Goal: Information Seeking & Learning: Learn about a topic

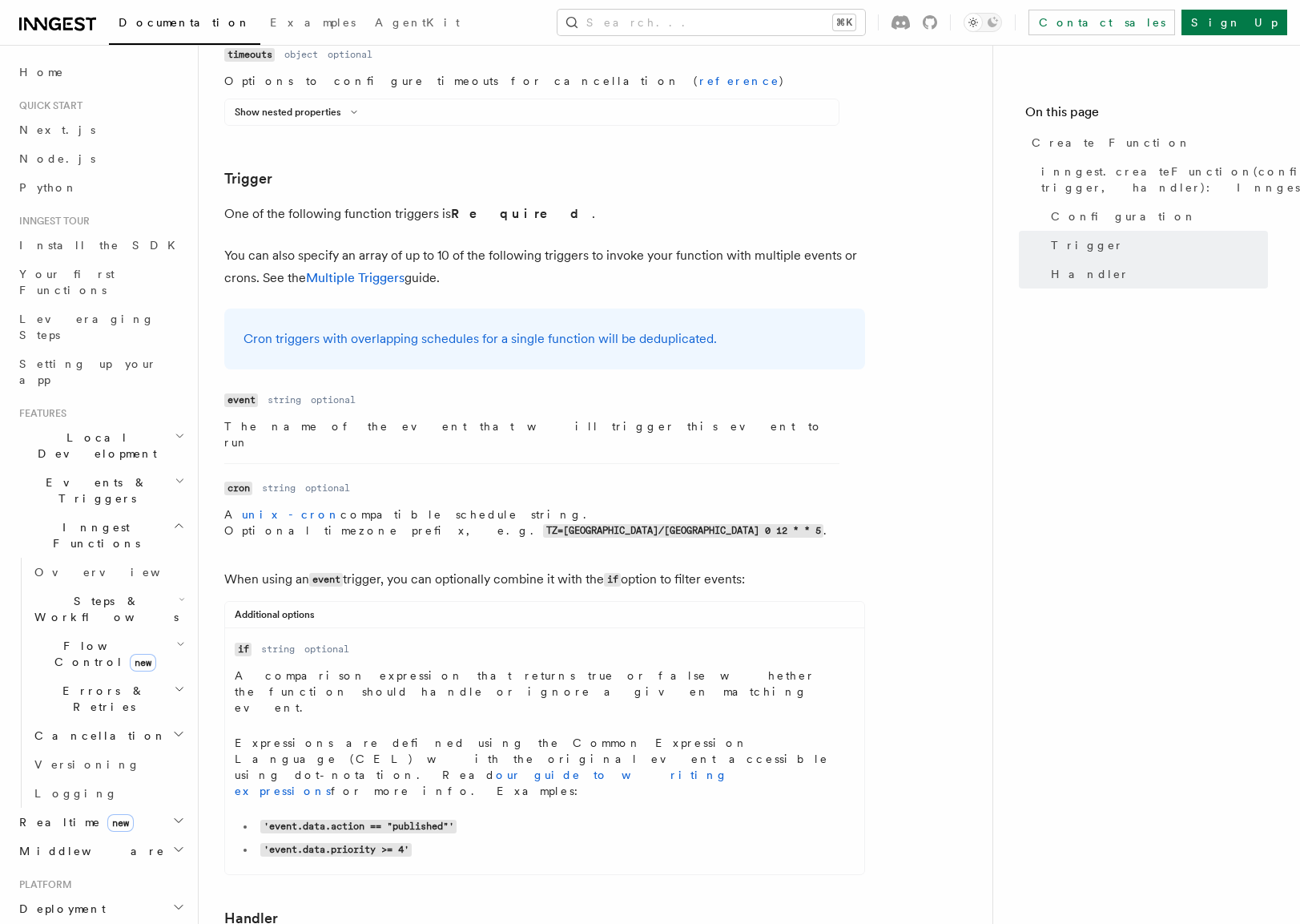
scroll to position [2065, 0]
click at [613, 665] on dd "A comparison expression that returns true or false whether the function should …" at bounding box center [533, 763] width 596 height 197
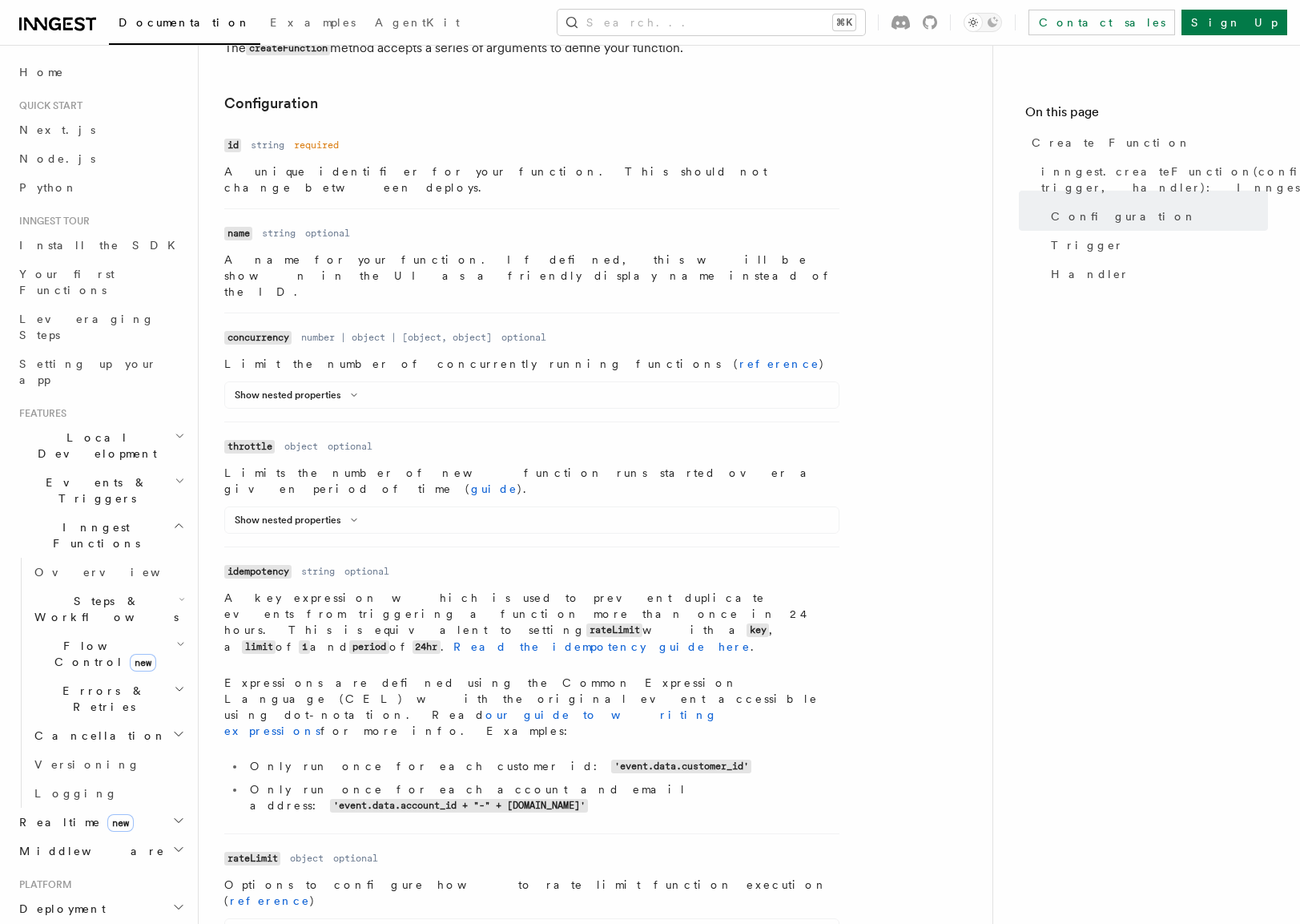
scroll to position [417, 0]
